Goal: Entertainment & Leisure: Consume media (video, audio)

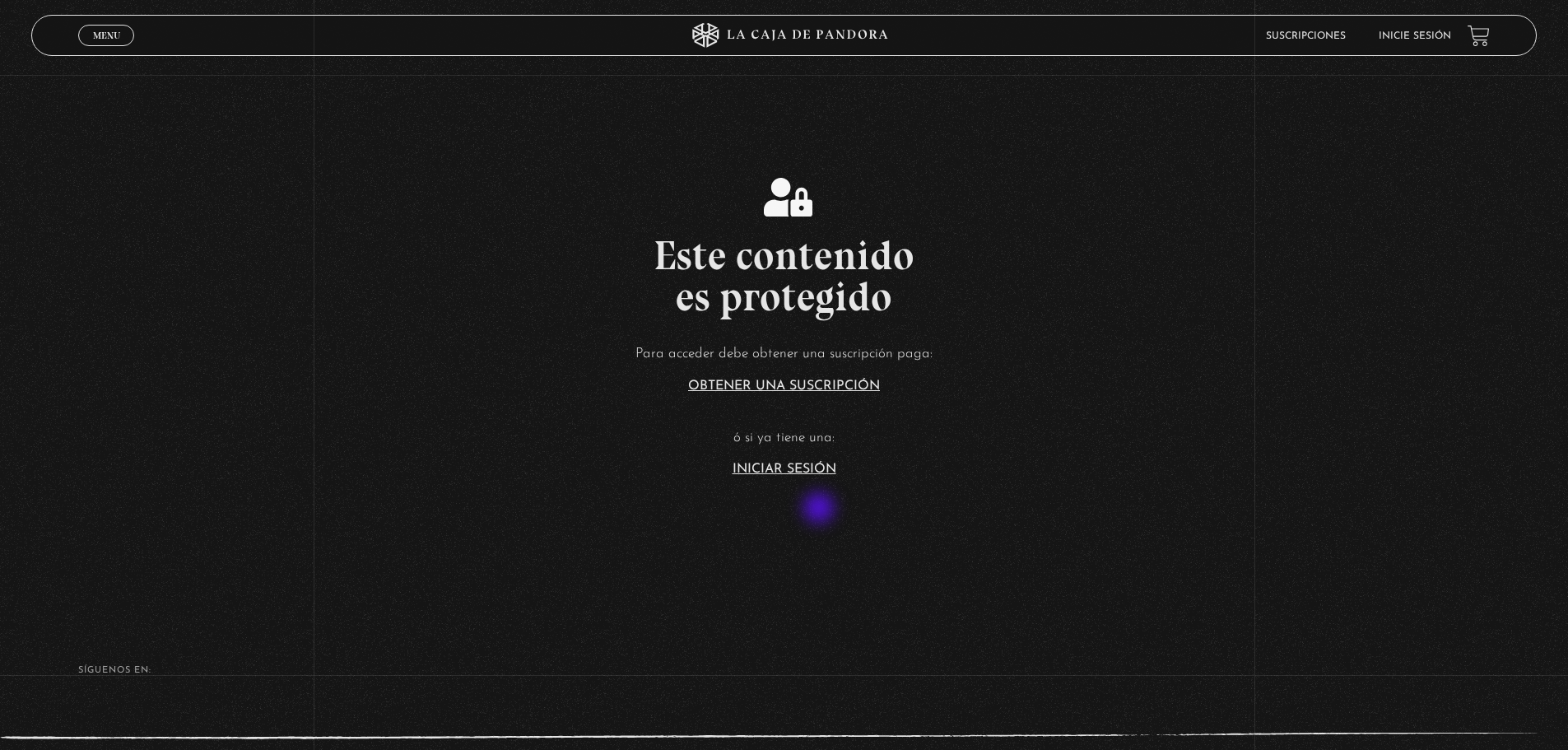
scroll to position [329, 0]
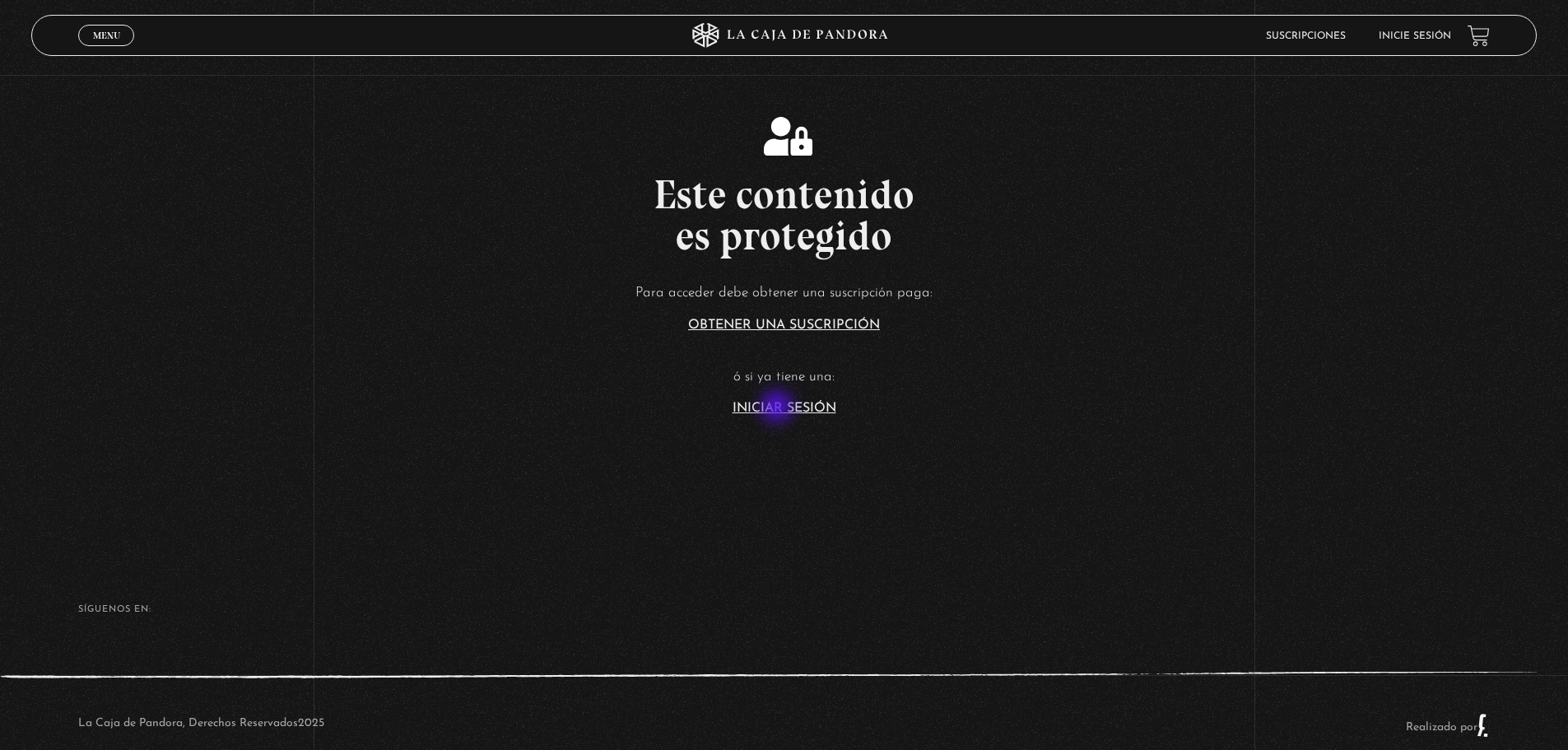
click at [778, 409] on link "Iniciar Sesión" at bounding box center [785, 408] width 104 height 13
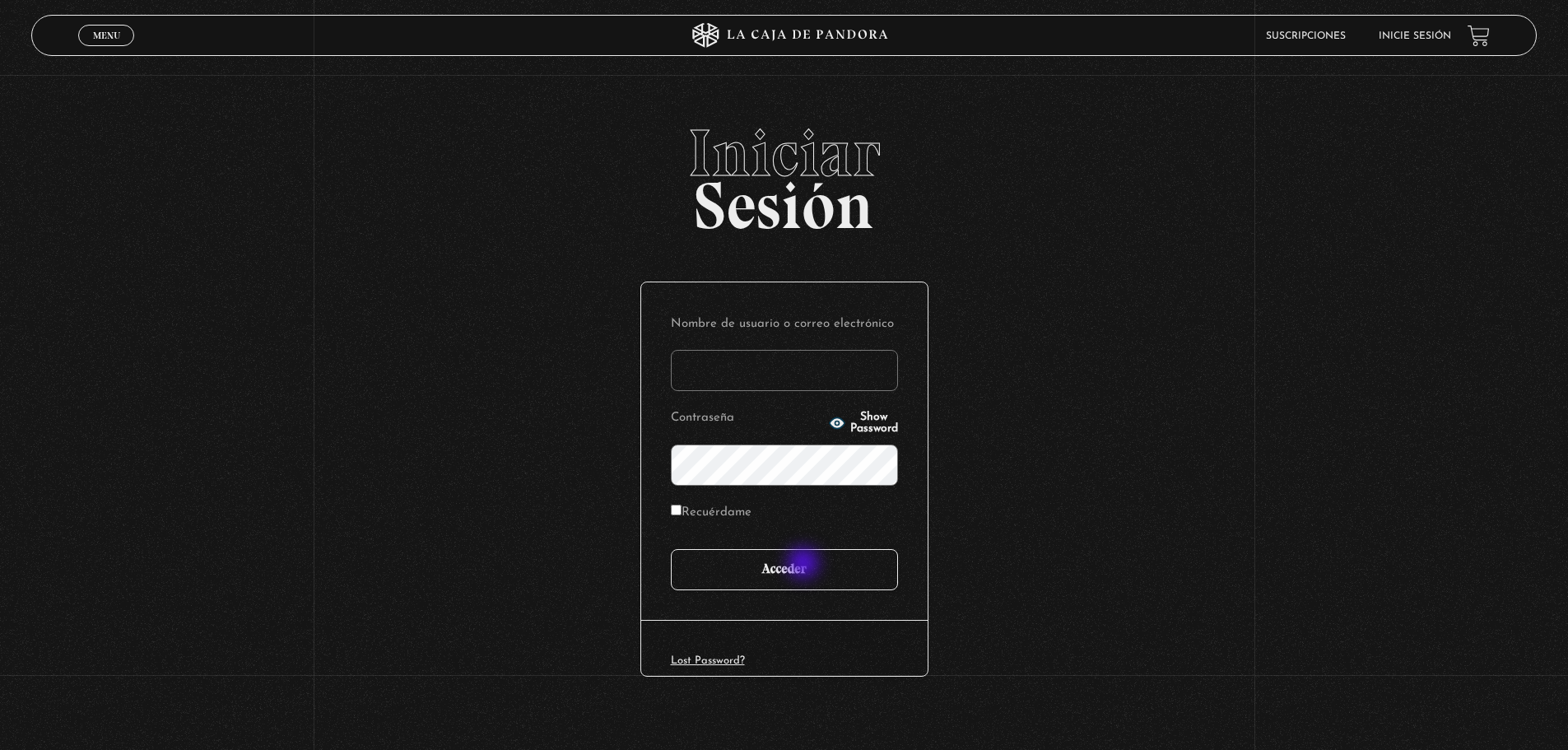
type input "CharUR"
click at [805, 565] on input "Acceder" at bounding box center [784, 570] width 228 height 41
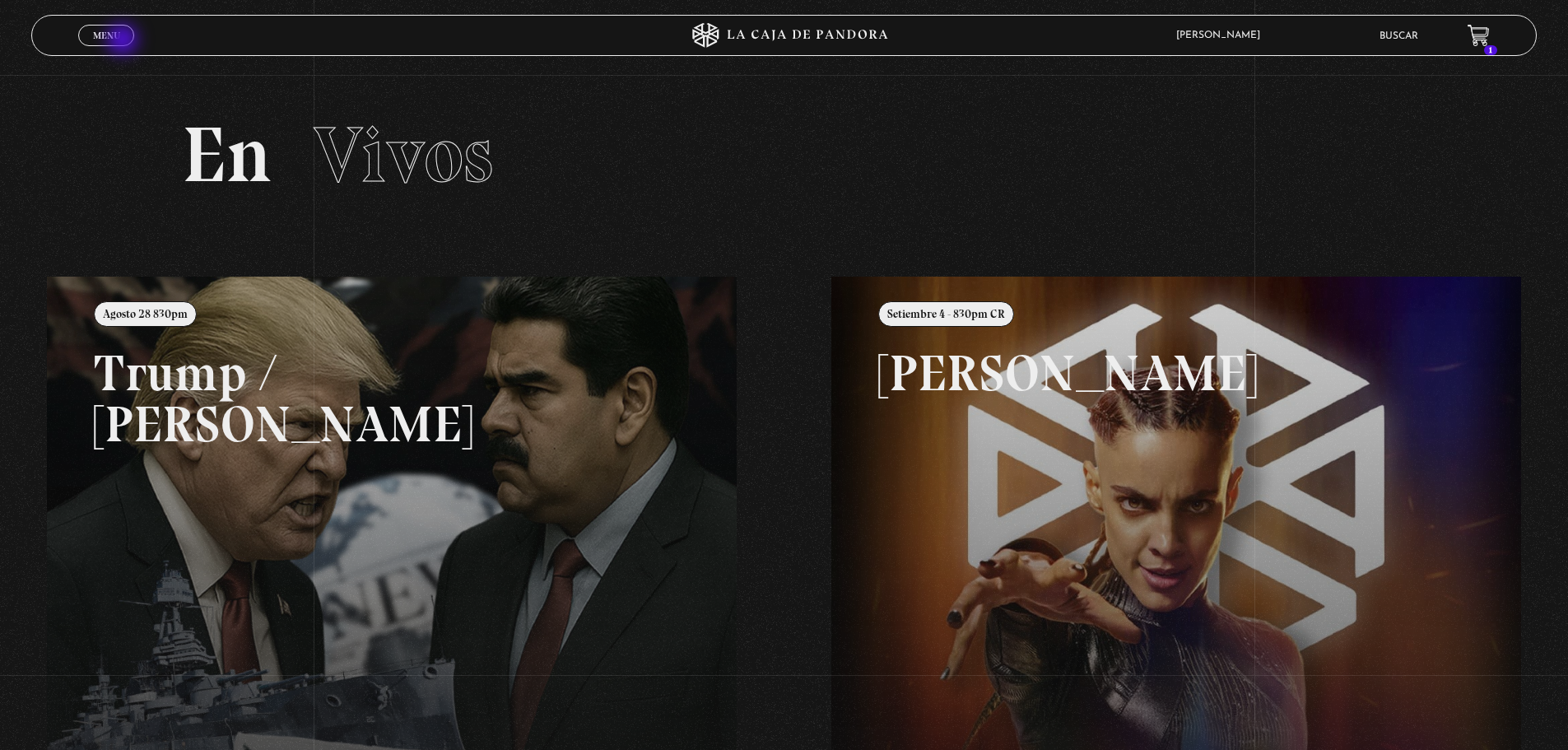
click at [124, 41] on link "Menu Cerrar" at bounding box center [106, 35] width 56 height 21
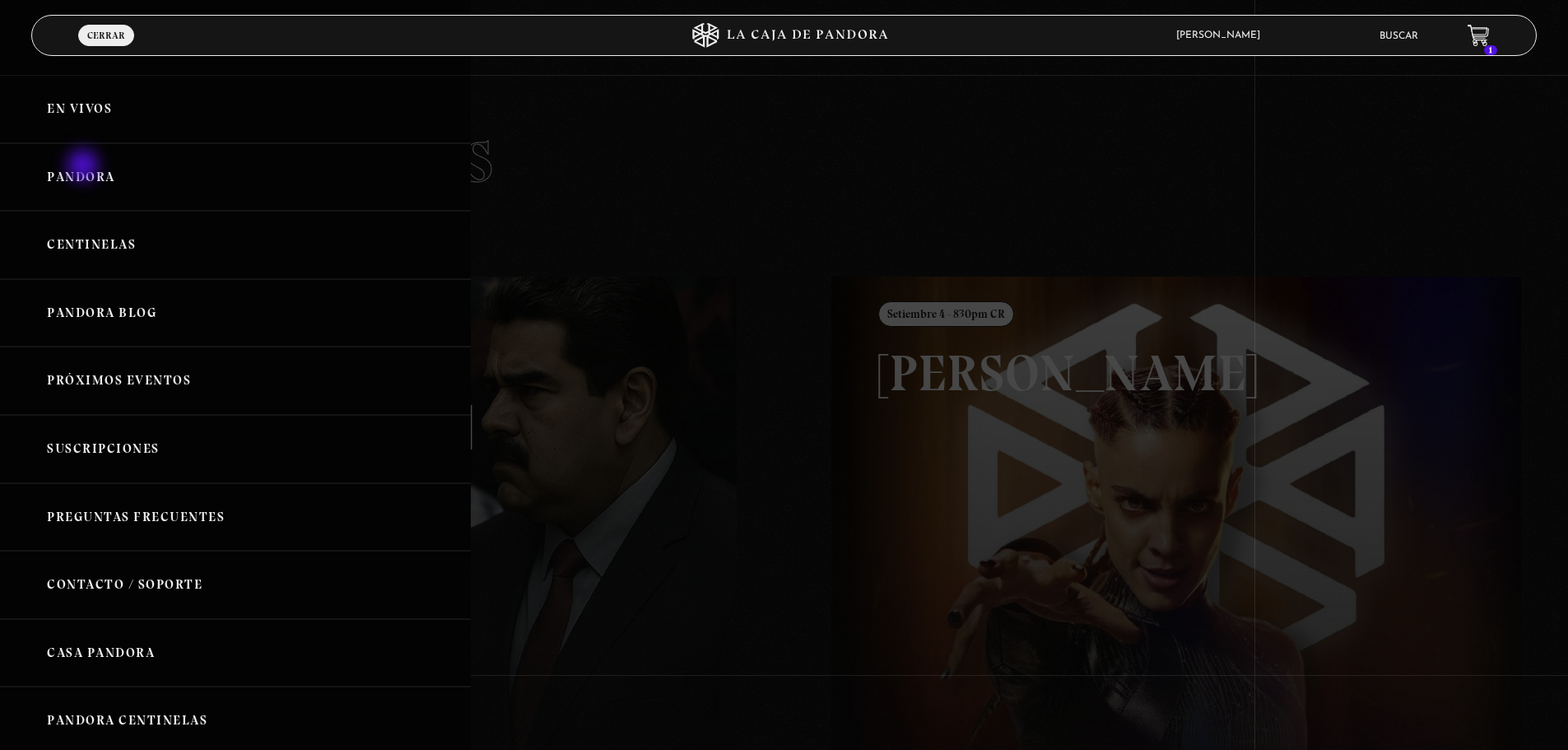
click at [85, 167] on link "Pandora" at bounding box center [235, 178] width 471 height 69
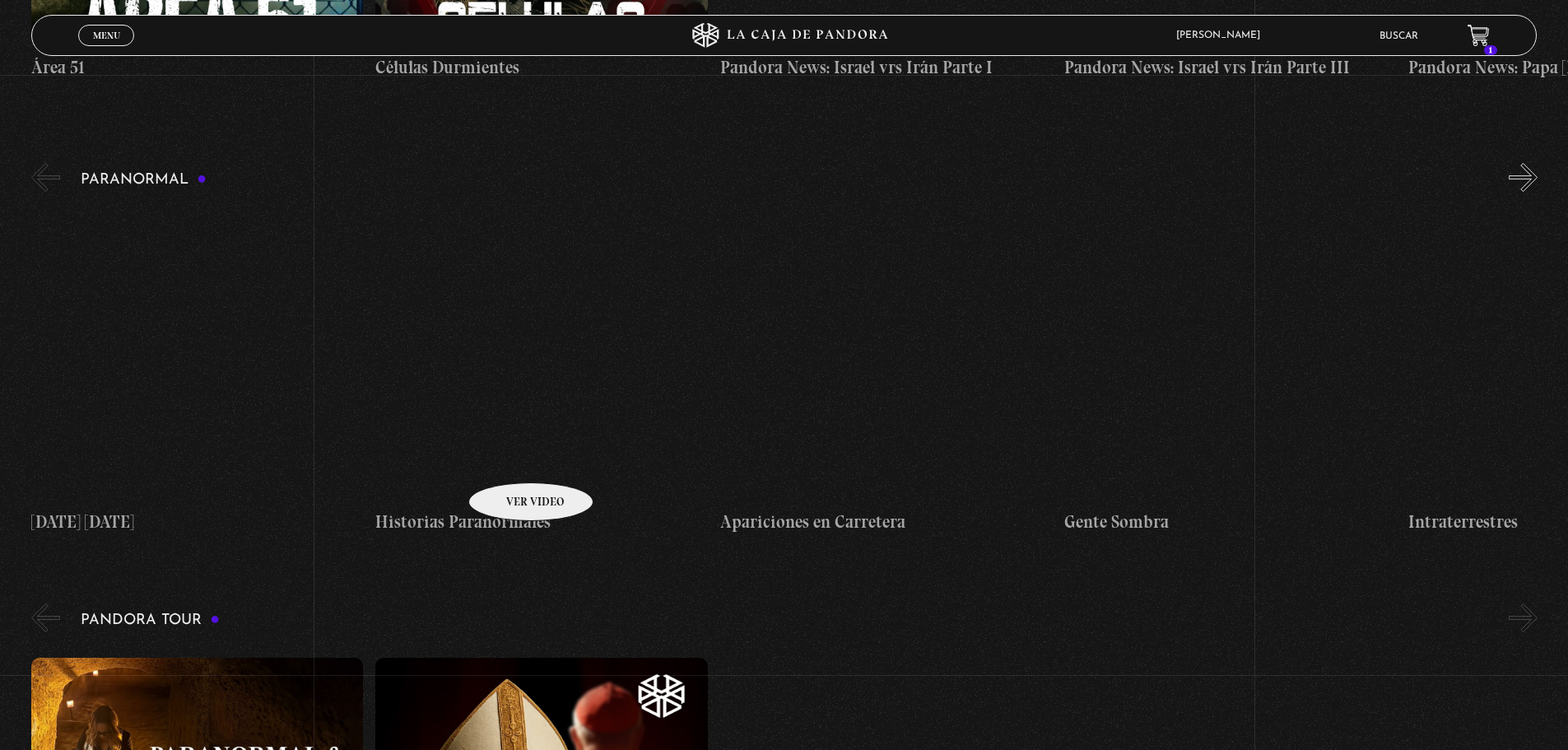
scroll to position [741, 0]
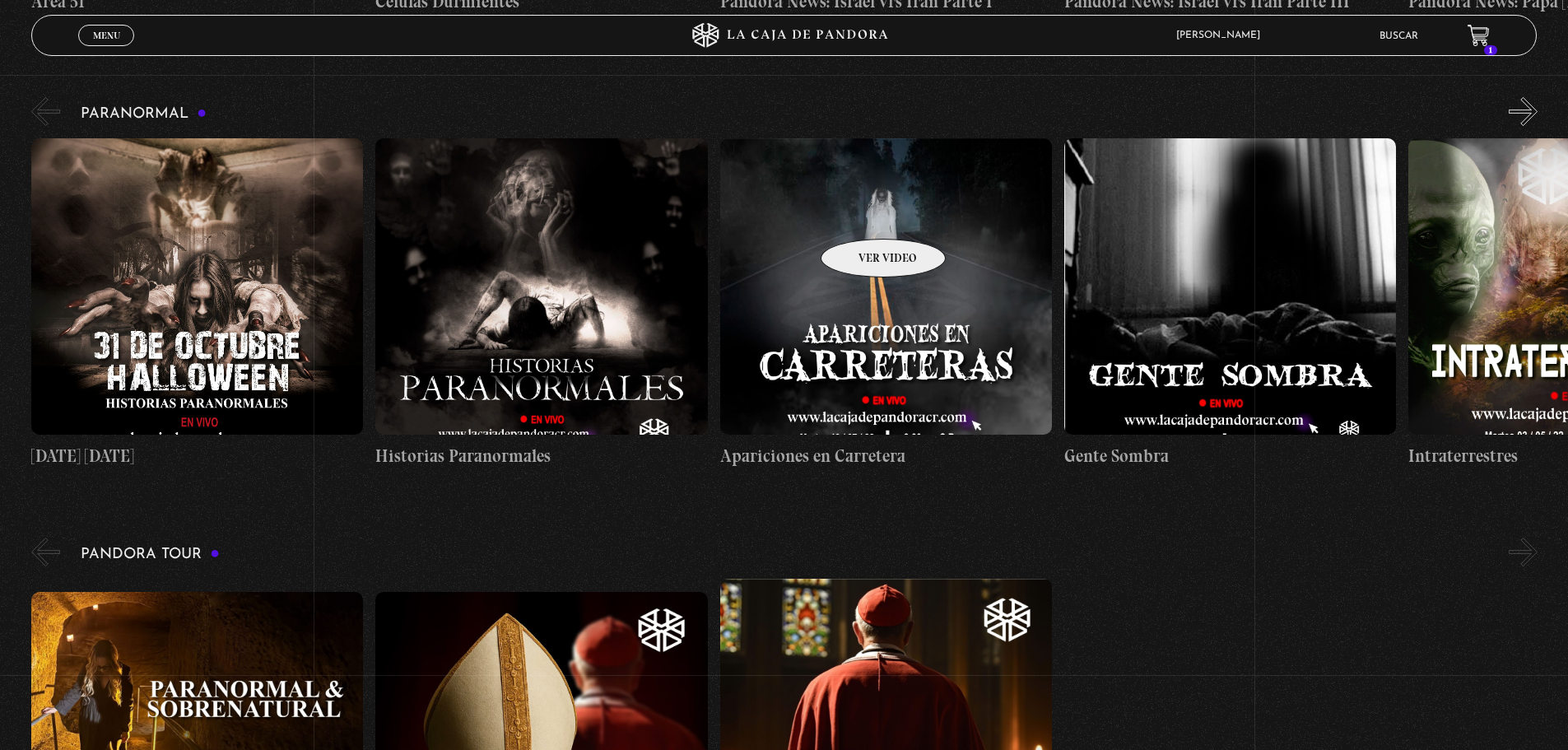
click at [862, 214] on figure at bounding box center [885, 286] width 332 height 296
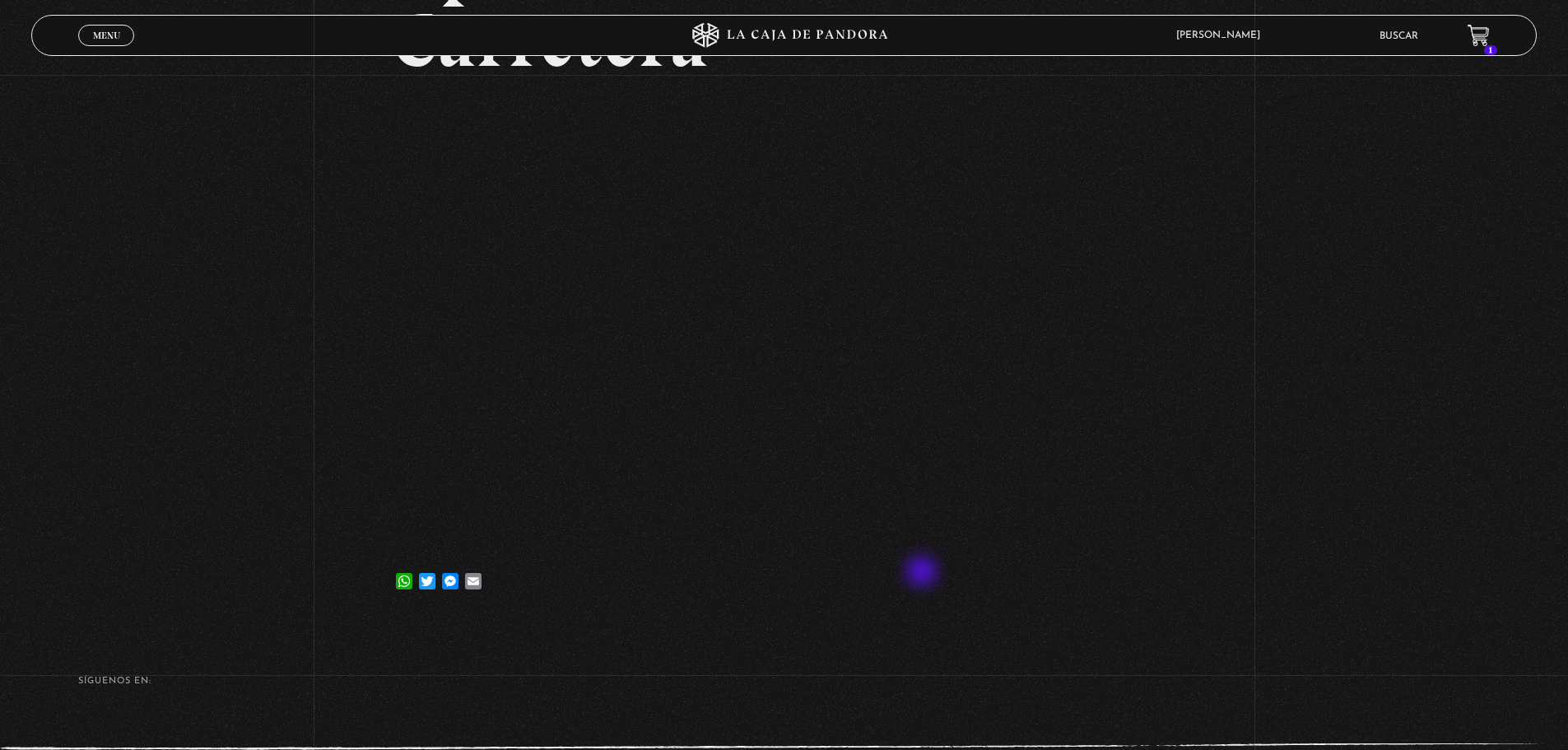
scroll to position [247, 0]
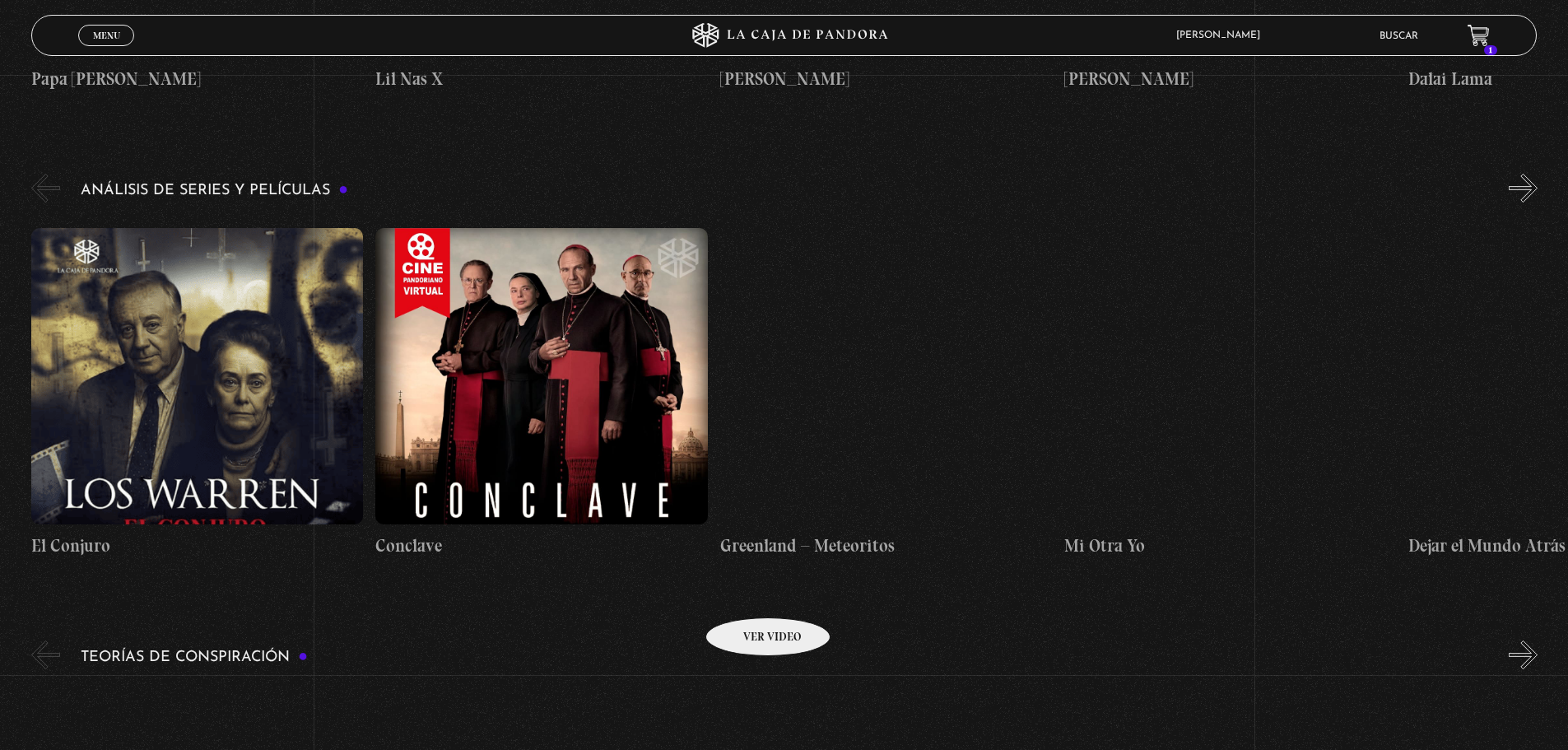
scroll to position [2059, 0]
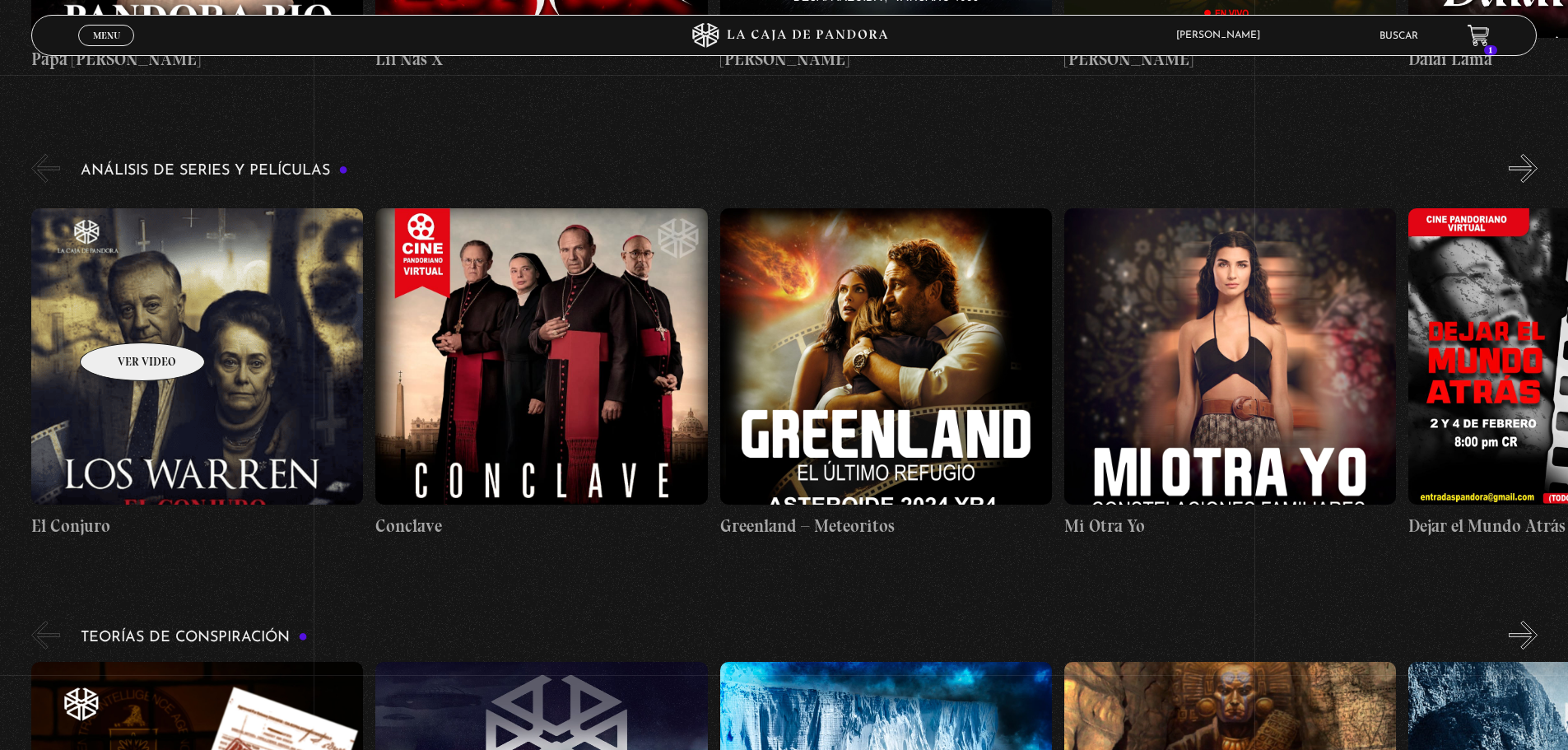
click at [121, 318] on figure at bounding box center [197, 356] width 332 height 296
click at [287, 341] on figure at bounding box center [197, 356] width 332 height 296
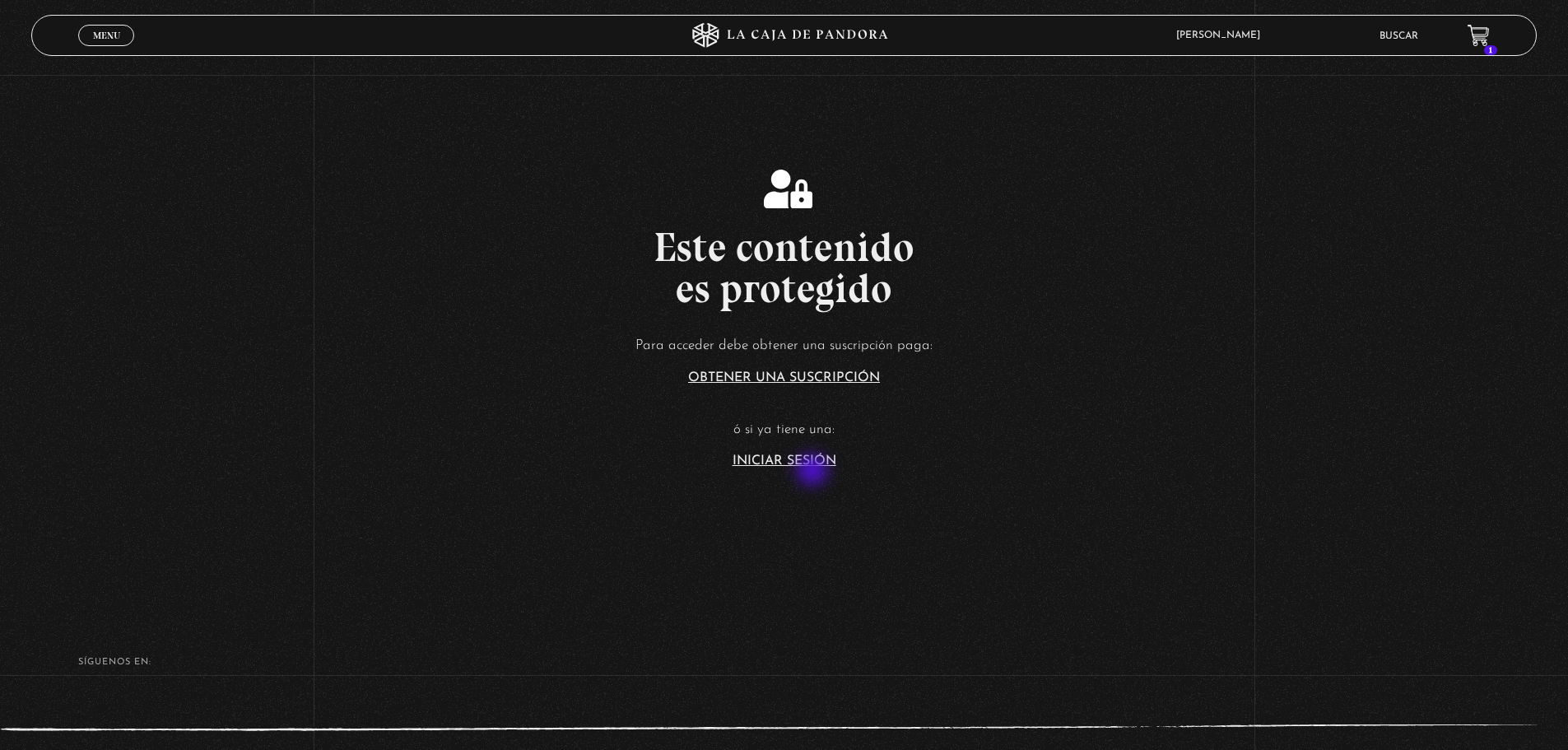
click at [814, 472] on section "Este contenido es protegido Para acceder debe obtener una suscripción paga: Obt…" at bounding box center [784, 300] width 1568 height 600
click at [788, 460] on link "Iniciar Sesión" at bounding box center [785, 461] width 104 height 13
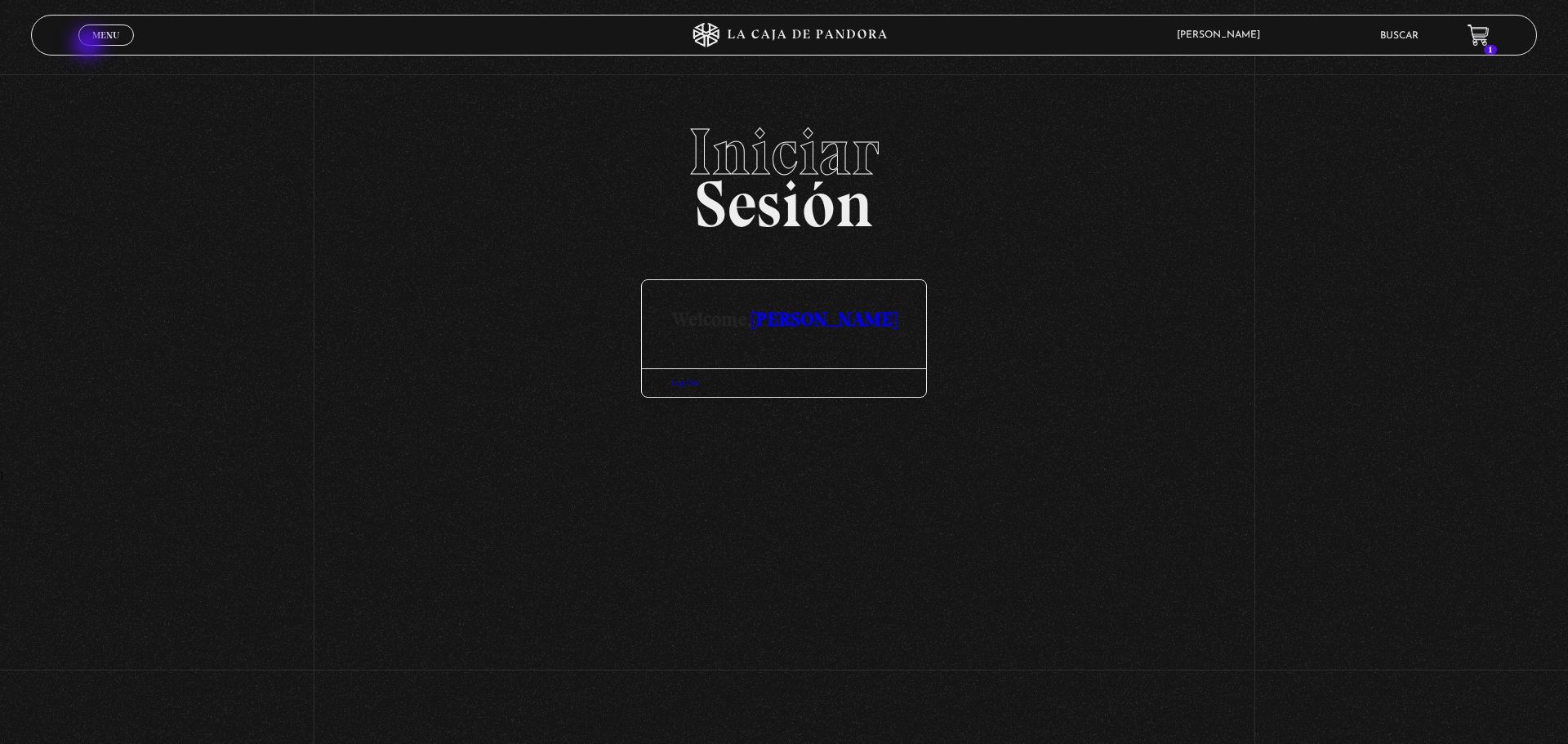
click at [92, 45] on link "Menu Cerrar" at bounding box center [106, 35] width 55 height 21
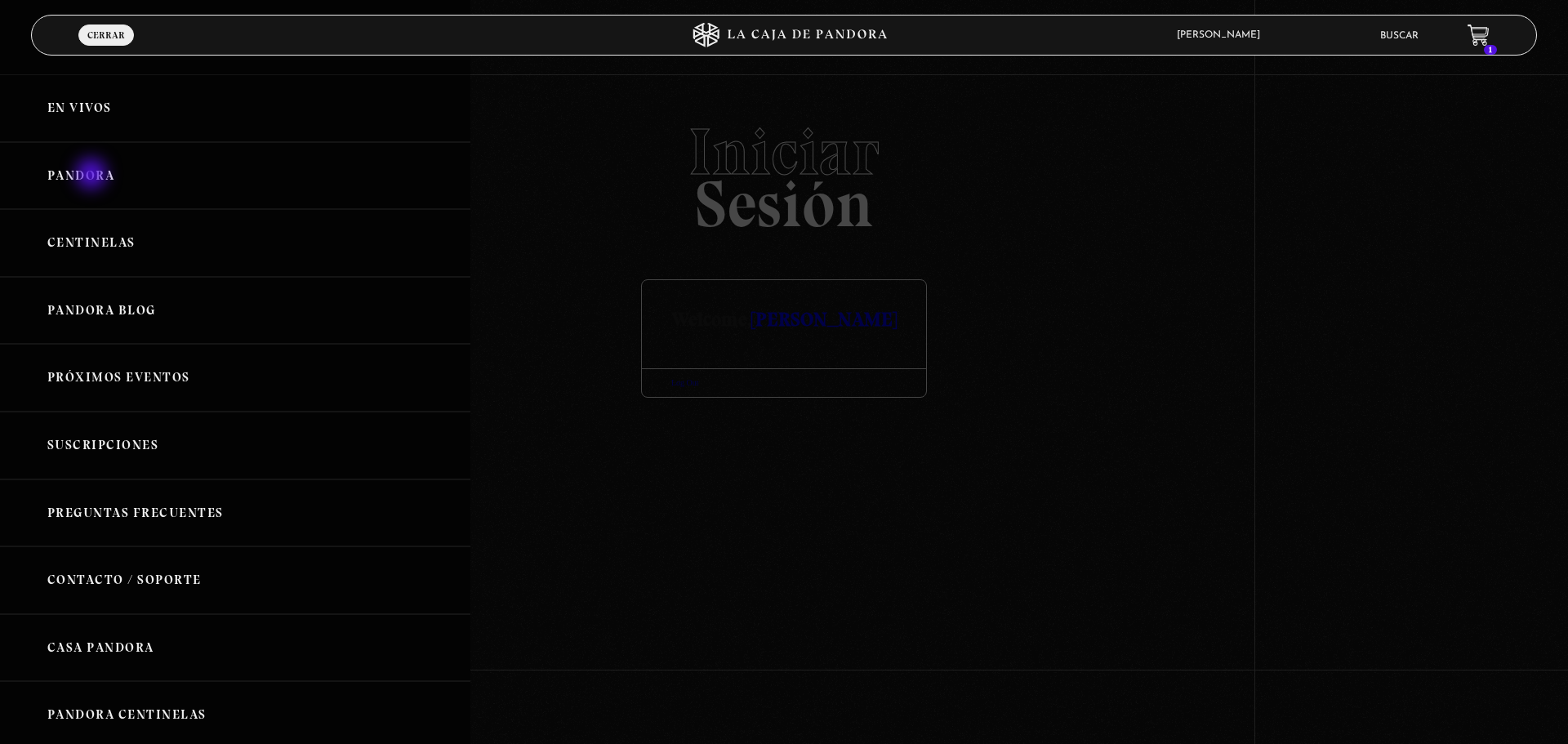
click at [93, 176] on link "Pandora" at bounding box center [235, 176] width 470 height 68
